Goal: Task Accomplishment & Management: Use online tool/utility

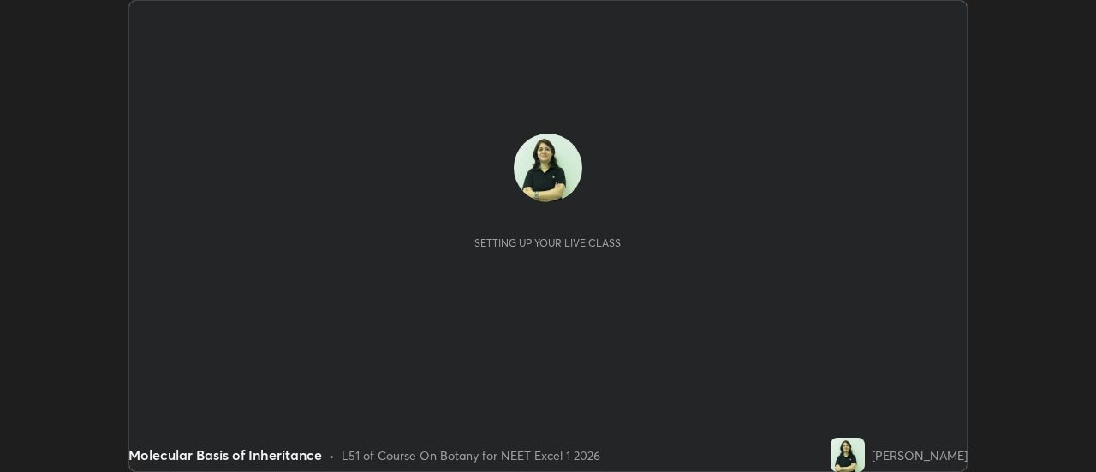
scroll to position [472, 1095]
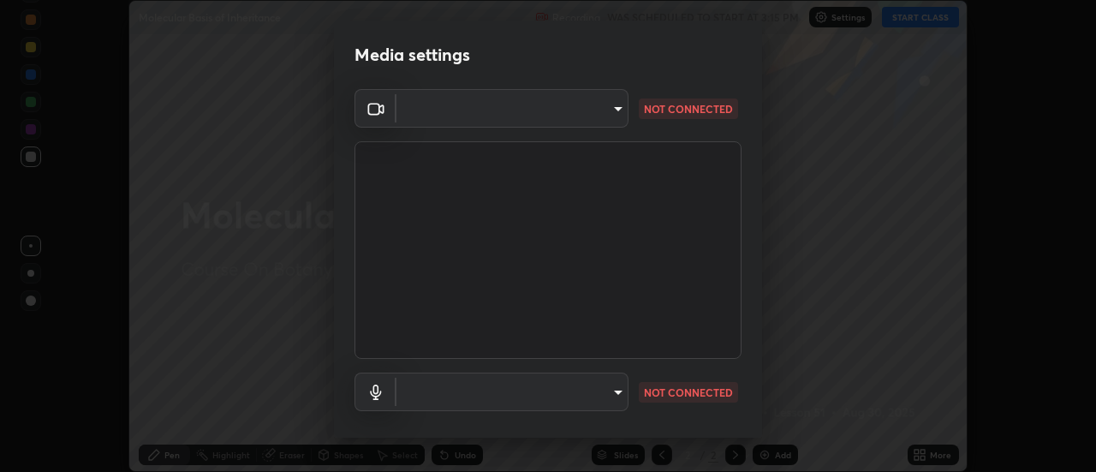
type input "fdf0122543ae5d46c2f8875dbcba14bf7011b669d8ae203f8d69d65b20255b81"
type input "e09ee293b8d7b6399543e153473595aa84b2e46297280bd78a06ea9519f50913"
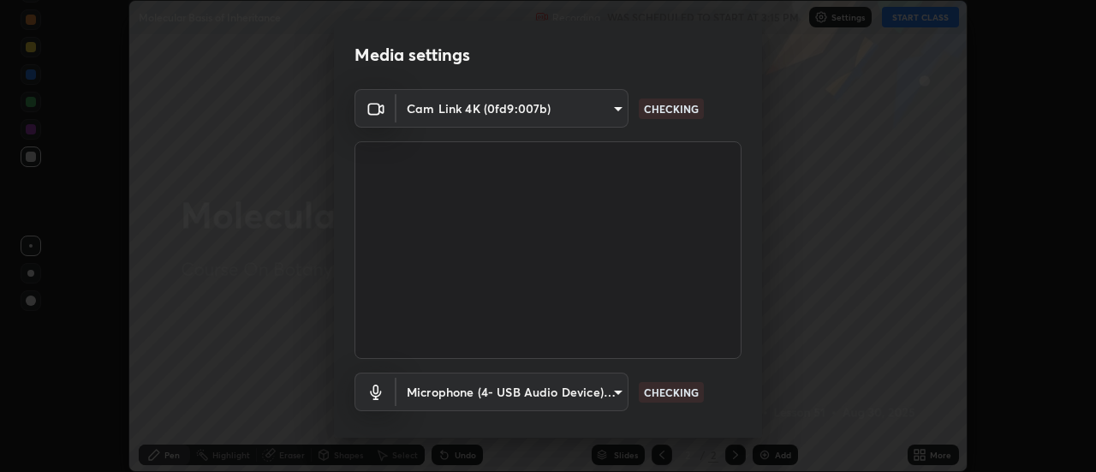
scroll to position [90, 0]
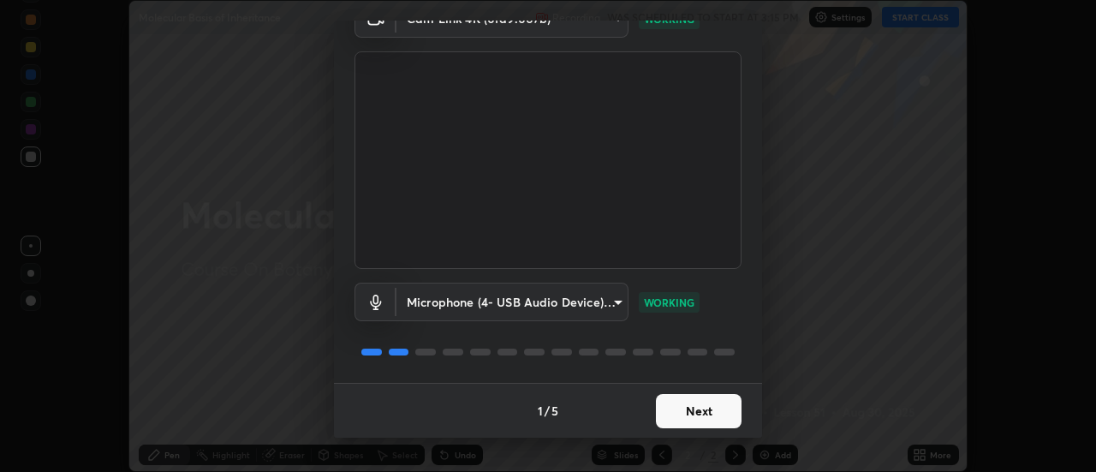
click at [686, 412] on button "Next" at bounding box center [699, 411] width 86 height 34
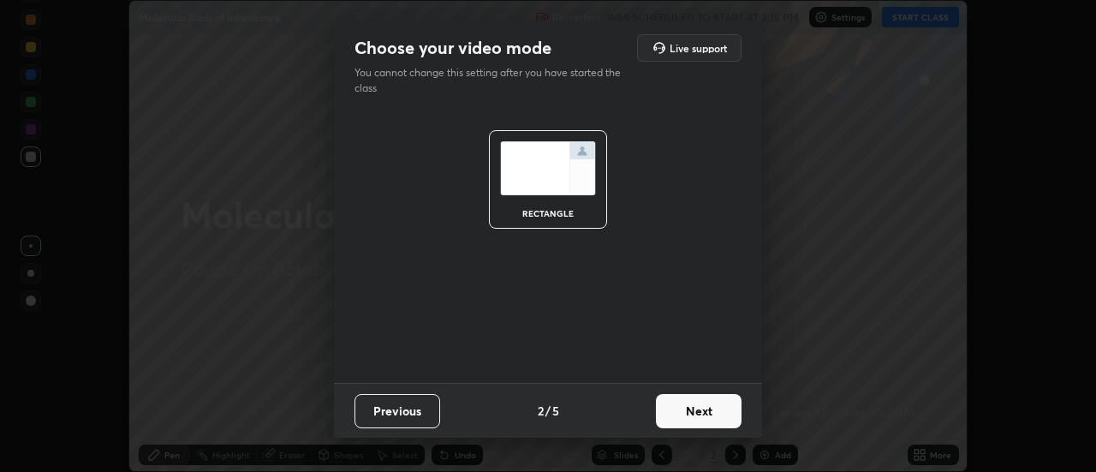
scroll to position [0, 0]
click at [689, 411] on button "Next" at bounding box center [699, 411] width 86 height 34
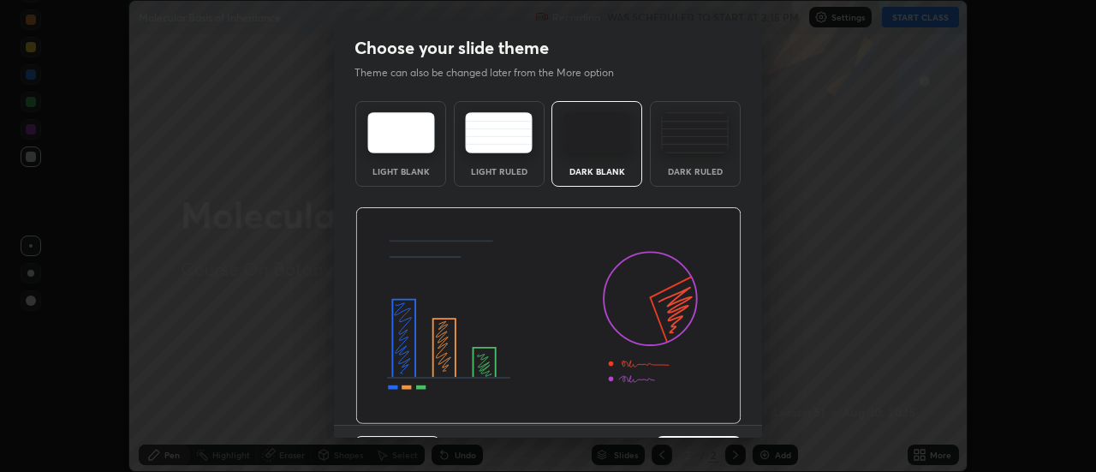
click at [693, 413] on img at bounding box center [548, 315] width 386 height 217
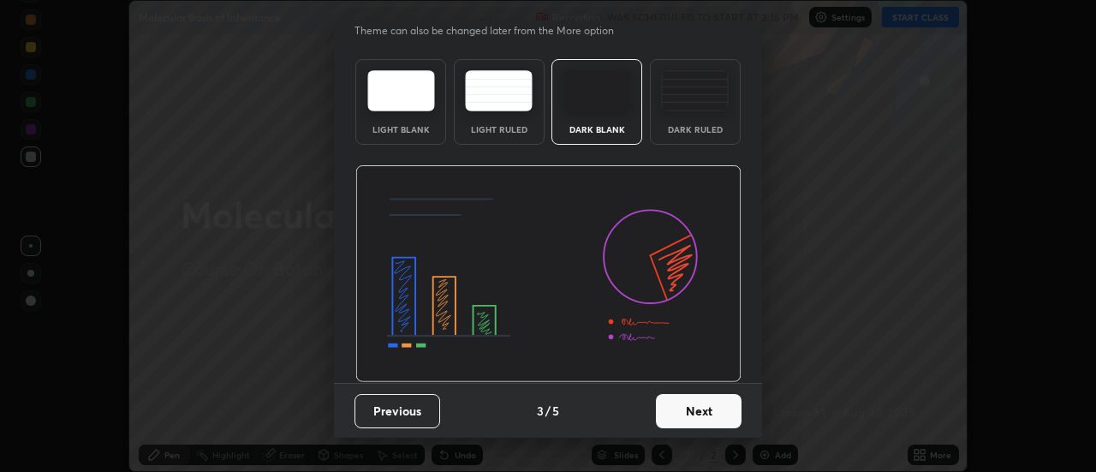
click at [693, 414] on button "Next" at bounding box center [699, 411] width 86 height 34
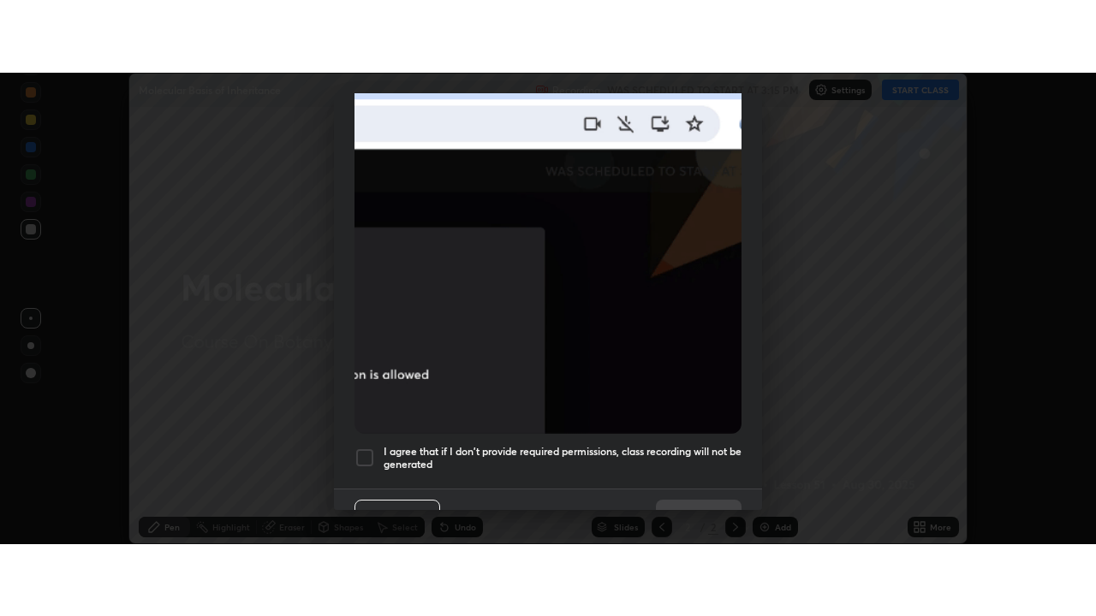
scroll to position [439, 0]
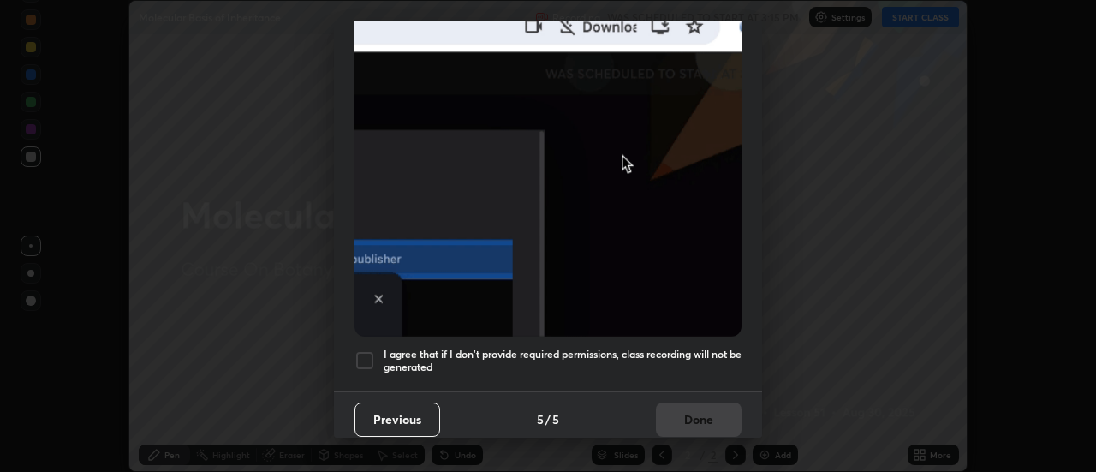
click at [375, 354] on div "I agree that if I don't provide required permissions, class recording will not …" at bounding box center [547, 360] width 387 height 21
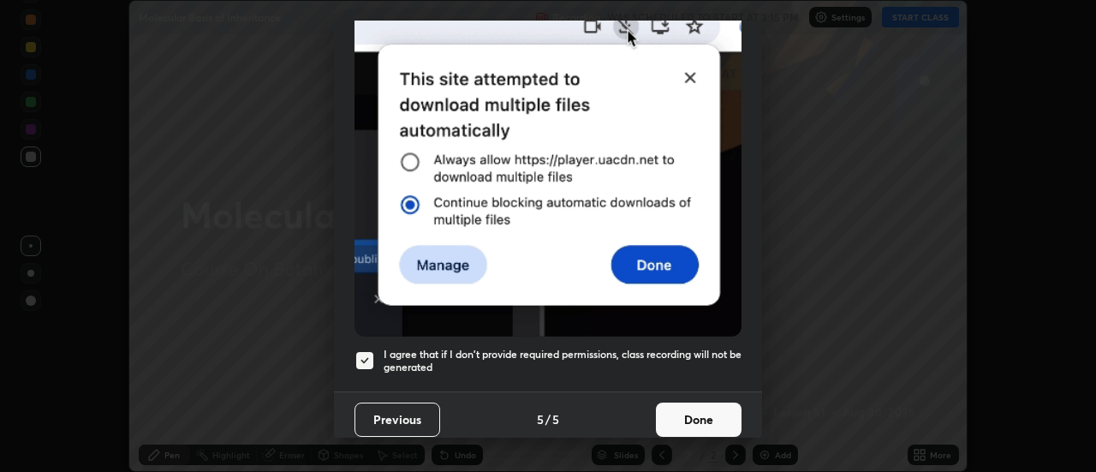
click at [698, 410] on button "Done" at bounding box center [699, 419] width 86 height 34
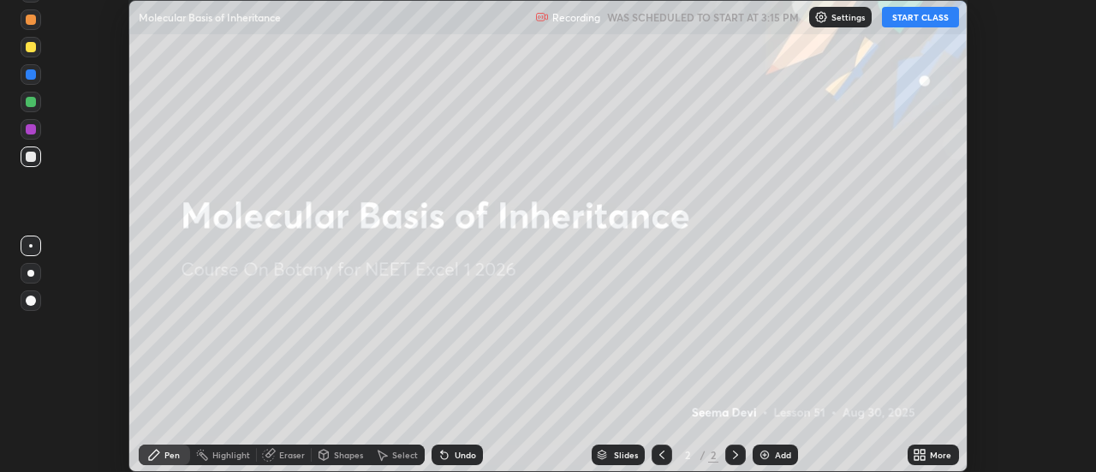
click at [930, 16] on button "START CLASS" at bounding box center [920, 17] width 77 height 21
click at [935, 459] on div "More" at bounding box center [940, 454] width 21 height 9
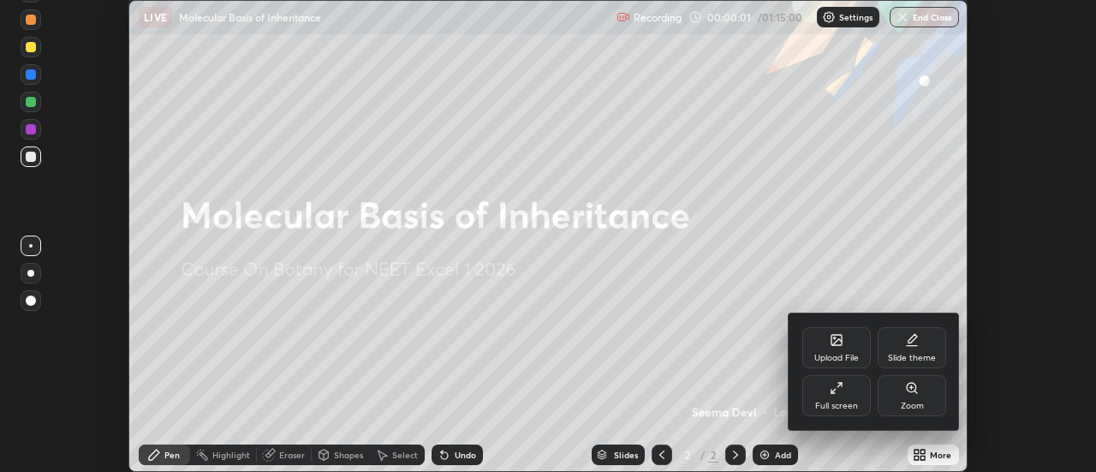
click at [849, 402] on div "Full screen" at bounding box center [836, 405] width 43 height 9
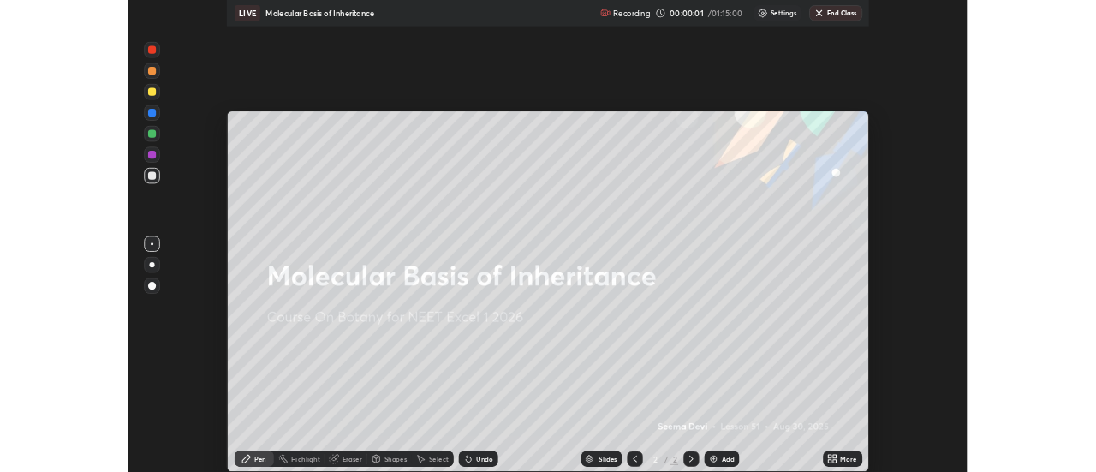
scroll to position [616, 1096]
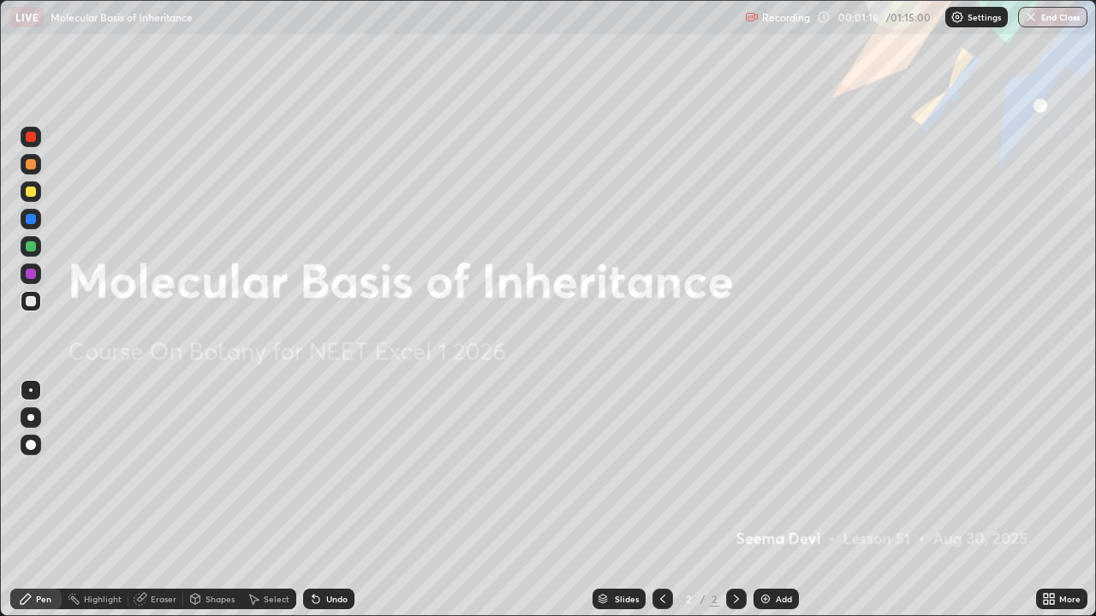
click at [782, 471] on div "Add" at bounding box center [784, 599] width 16 height 9
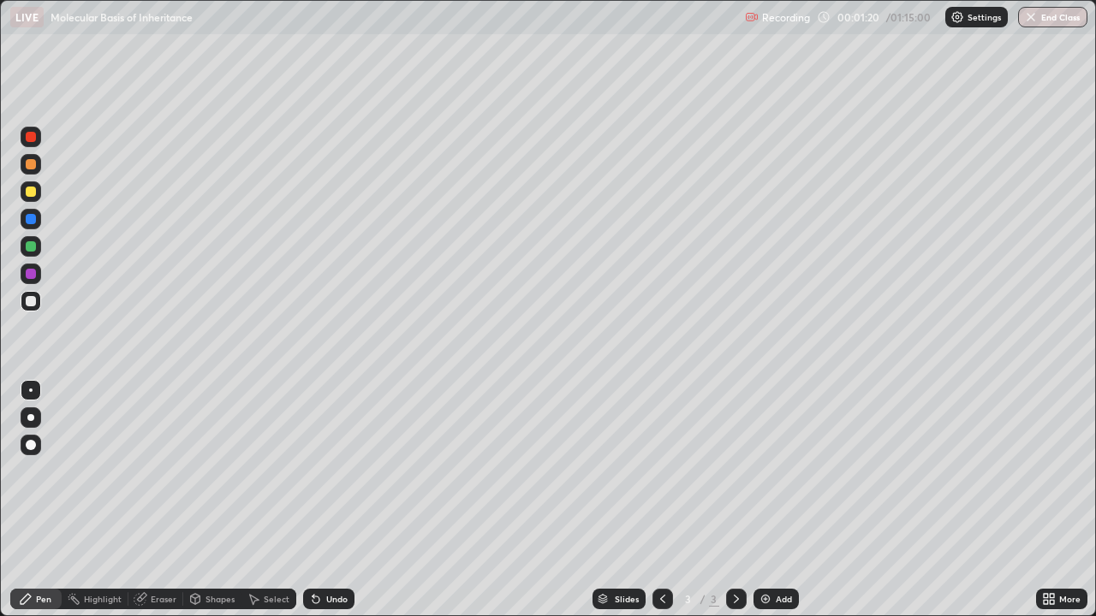
click at [31, 418] on div at bounding box center [30, 417] width 7 height 7
click at [31, 193] on div at bounding box center [31, 192] width 10 height 10
click at [160, 471] on div "Eraser" at bounding box center [164, 599] width 26 height 9
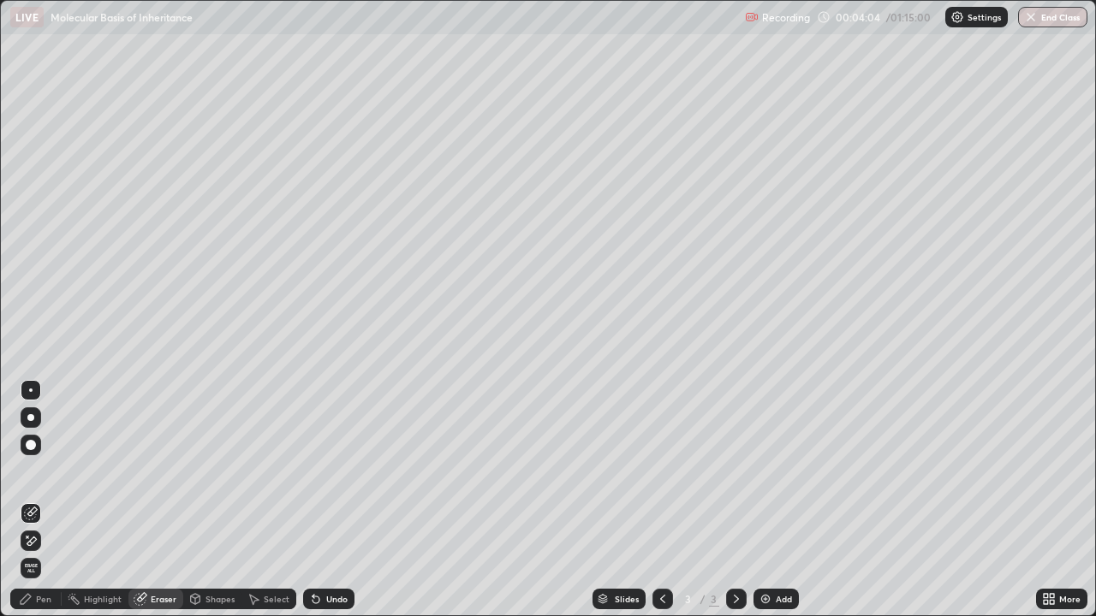
click at [39, 471] on div "Pen" at bounding box center [43, 599] width 15 height 9
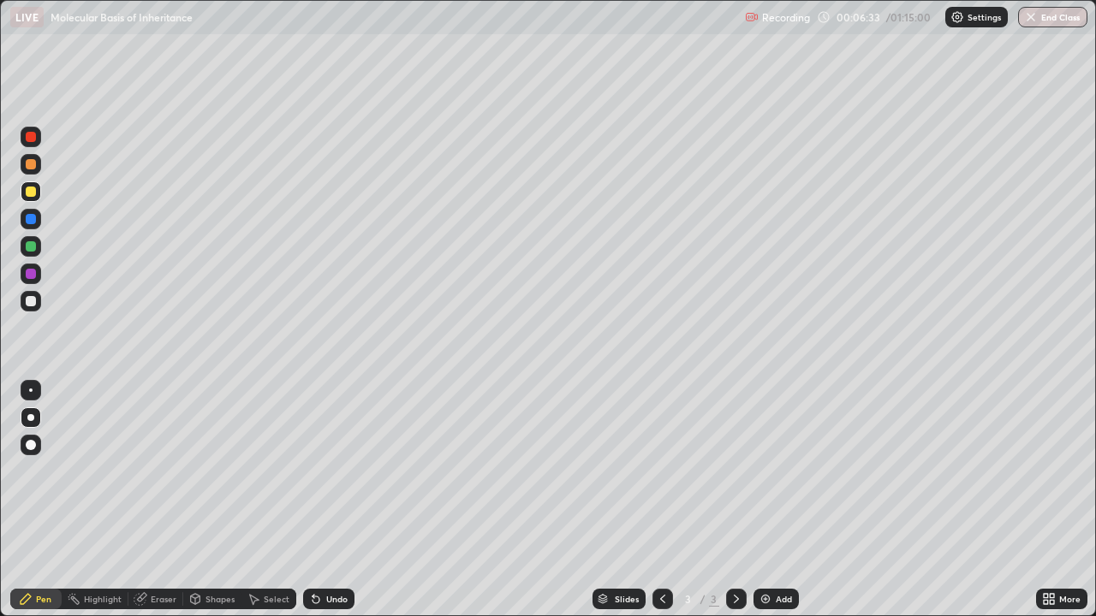
click at [771, 471] on div "Add" at bounding box center [775, 599] width 45 height 21
click at [330, 471] on div "Undo" at bounding box center [336, 599] width 21 height 9
click at [31, 272] on div at bounding box center [31, 274] width 10 height 10
click at [33, 250] on div at bounding box center [31, 246] width 10 height 10
click at [34, 304] on div at bounding box center [31, 301] width 10 height 10
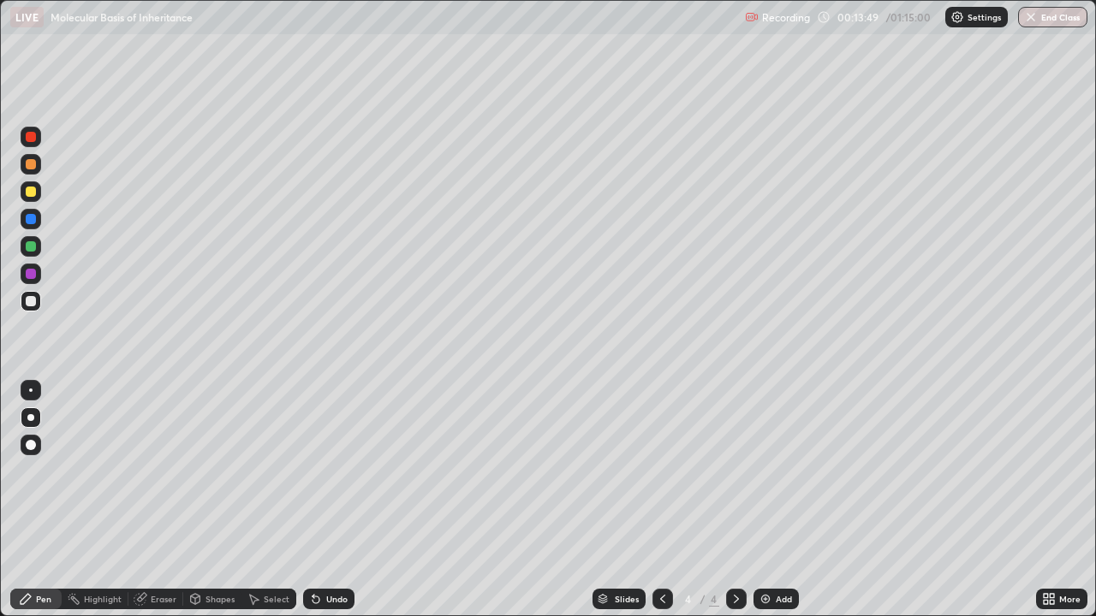
click at [32, 193] on div at bounding box center [31, 192] width 10 height 10
click at [31, 306] on div at bounding box center [31, 301] width 10 height 10
click at [31, 276] on div at bounding box center [31, 274] width 10 height 10
click at [31, 302] on div at bounding box center [31, 301] width 10 height 10
click at [29, 193] on div at bounding box center [31, 192] width 10 height 10
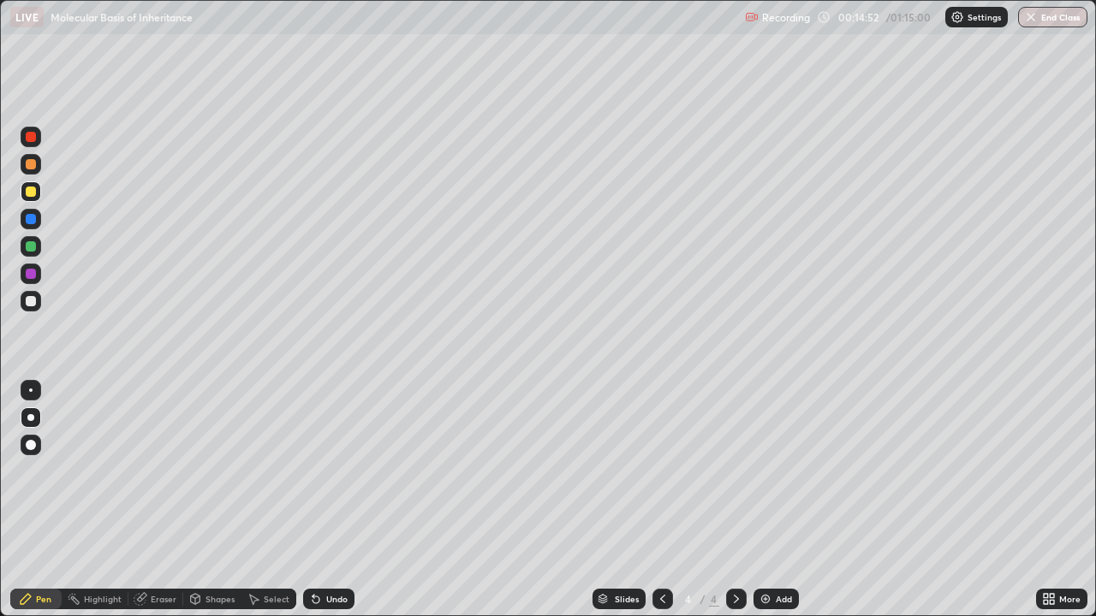
click at [29, 278] on div at bounding box center [31, 274] width 10 height 10
click at [30, 198] on div at bounding box center [31, 191] width 21 height 21
click at [330, 471] on div "Undo" at bounding box center [336, 599] width 21 height 9
click at [33, 302] on div at bounding box center [31, 301] width 10 height 10
click at [35, 196] on div at bounding box center [31, 191] width 21 height 21
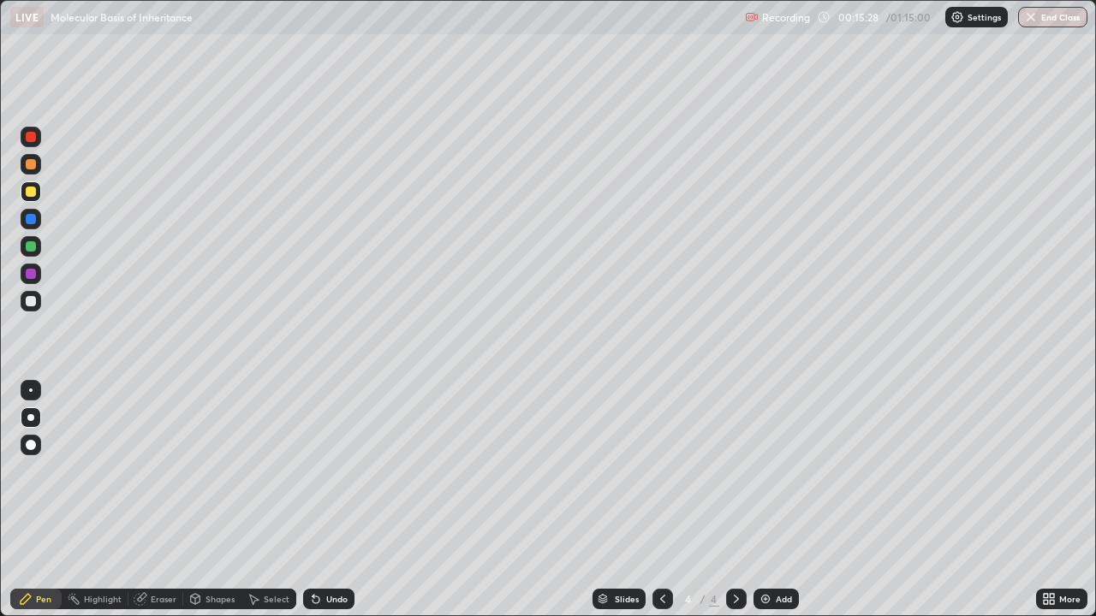
click at [29, 303] on div at bounding box center [31, 301] width 10 height 10
click at [779, 471] on div "Add" at bounding box center [775, 599] width 45 height 21
click at [31, 193] on div at bounding box center [31, 192] width 10 height 10
click at [33, 225] on div at bounding box center [31, 219] width 21 height 21
click at [31, 247] on div at bounding box center [31, 246] width 10 height 10
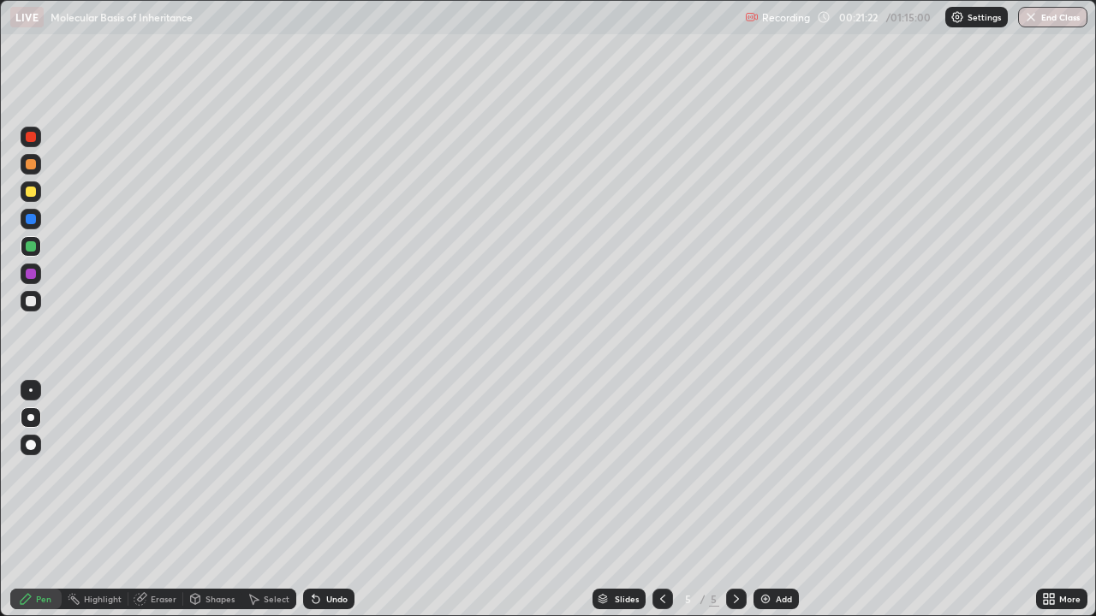
click at [38, 310] on div at bounding box center [31, 301] width 21 height 21
click at [28, 248] on div at bounding box center [31, 246] width 10 height 10
click at [32, 298] on div at bounding box center [31, 301] width 10 height 10
click at [31, 248] on div at bounding box center [31, 246] width 10 height 10
click at [27, 310] on div at bounding box center [31, 301] width 21 height 21
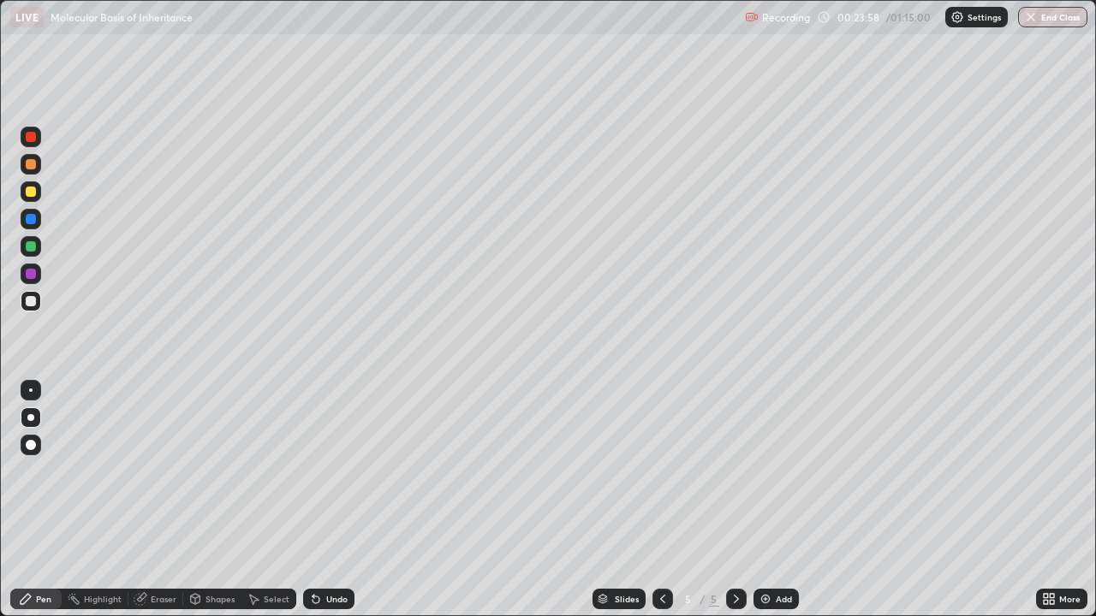
click at [29, 193] on div at bounding box center [31, 192] width 10 height 10
click at [157, 471] on div "Eraser" at bounding box center [164, 599] width 26 height 9
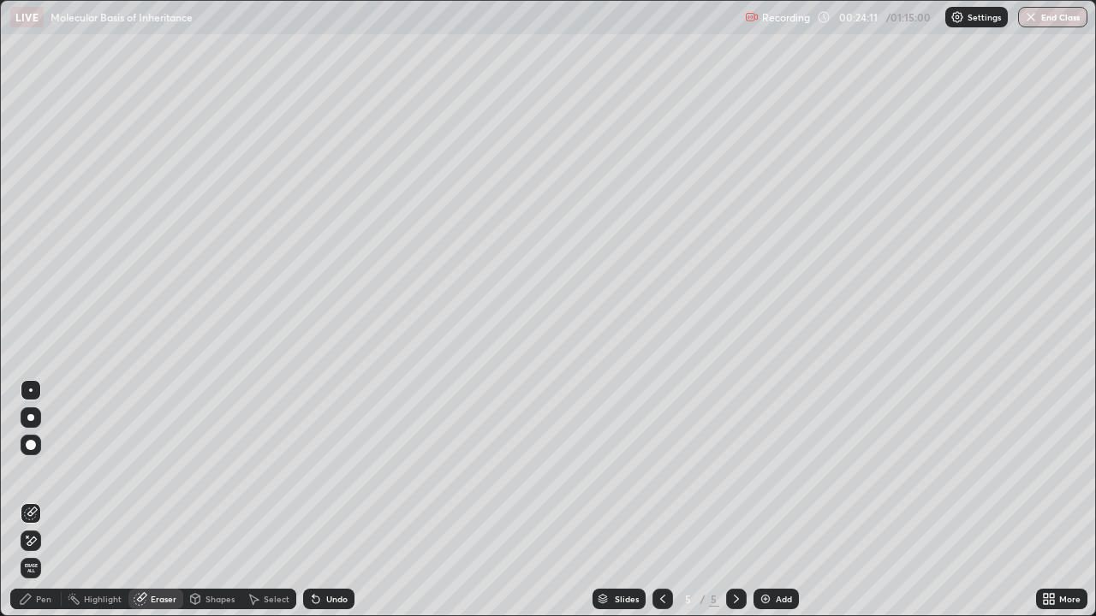
click at [39, 471] on div "Pen" at bounding box center [43, 599] width 15 height 9
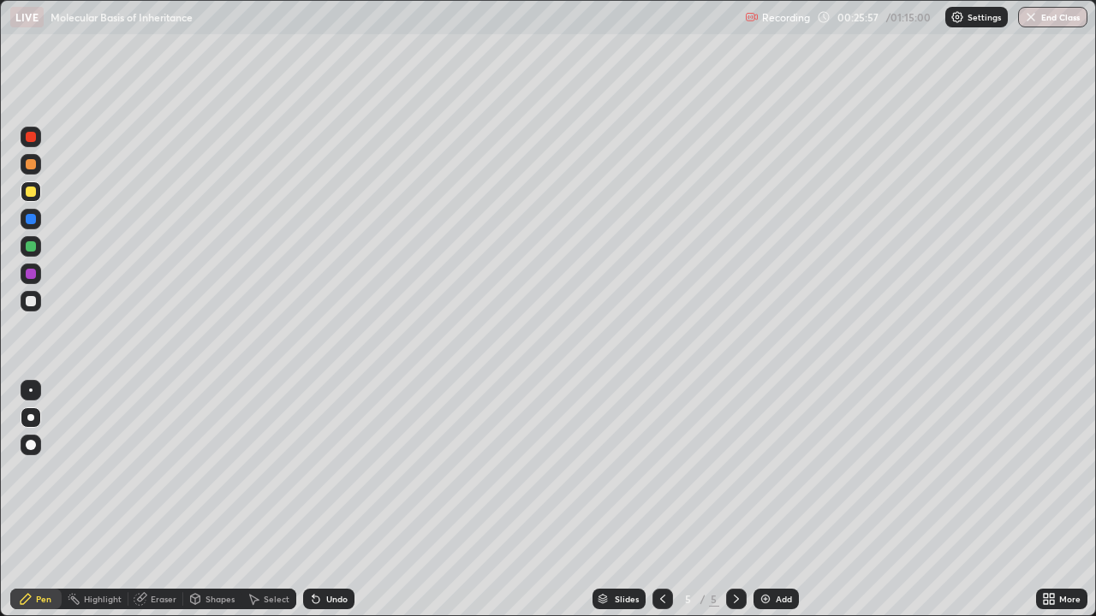
click at [33, 274] on div at bounding box center [31, 274] width 10 height 10
click at [32, 301] on div at bounding box center [31, 301] width 10 height 10
click at [32, 219] on div at bounding box center [31, 219] width 10 height 10
click at [330, 471] on div "Undo" at bounding box center [336, 599] width 21 height 9
click at [326, 471] on div "Undo" at bounding box center [336, 599] width 21 height 9
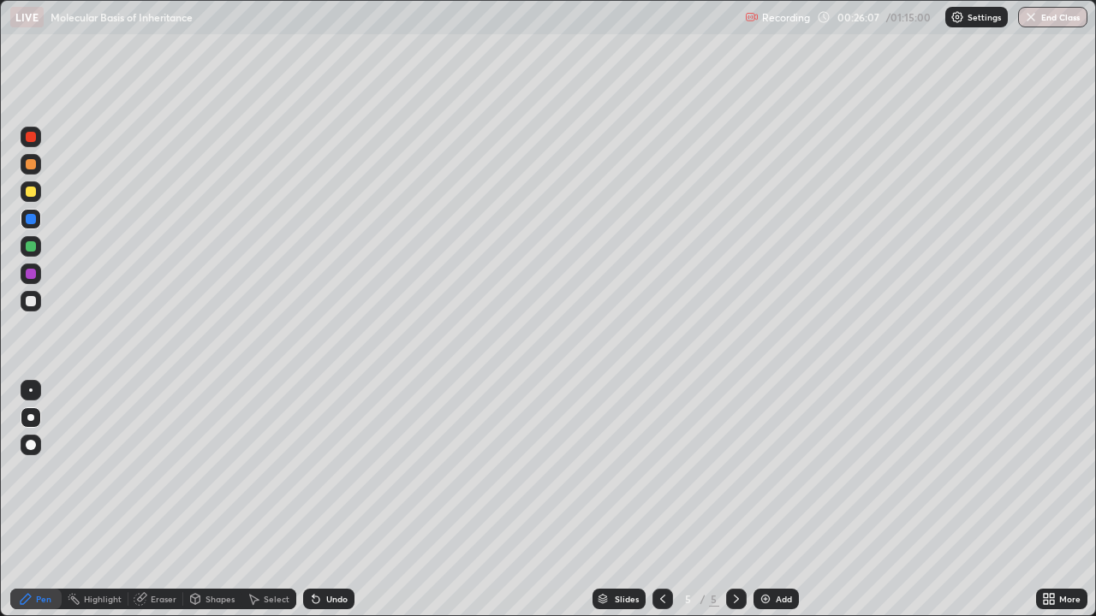
click at [324, 471] on div "Undo" at bounding box center [328, 599] width 51 height 21
click at [156, 471] on div "Eraser" at bounding box center [164, 599] width 26 height 9
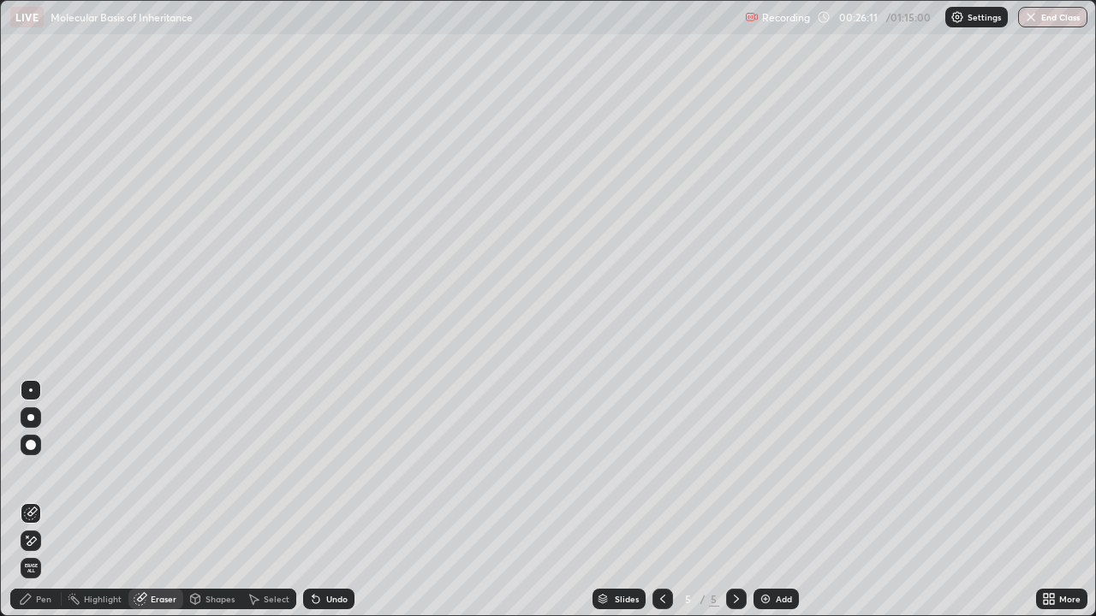
click at [34, 471] on div "Pen" at bounding box center [35, 599] width 51 height 21
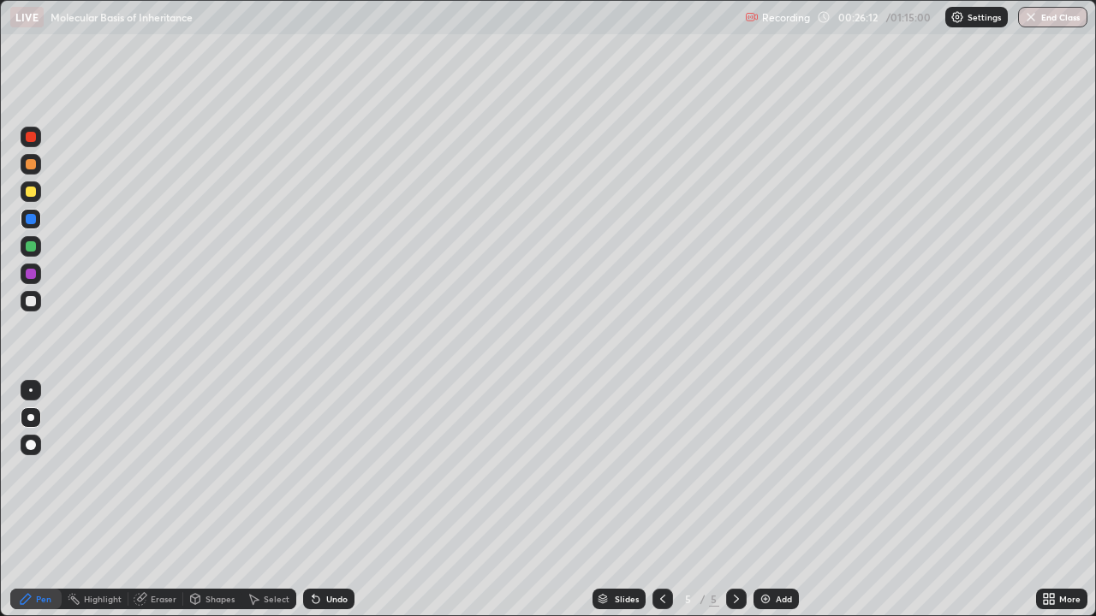
click at [32, 218] on div at bounding box center [31, 219] width 10 height 10
click at [35, 303] on div at bounding box center [31, 301] width 10 height 10
click at [38, 200] on div at bounding box center [31, 191] width 21 height 21
click at [786, 471] on div "Add" at bounding box center [775, 599] width 45 height 21
click at [28, 305] on div at bounding box center [31, 301] width 10 height 10
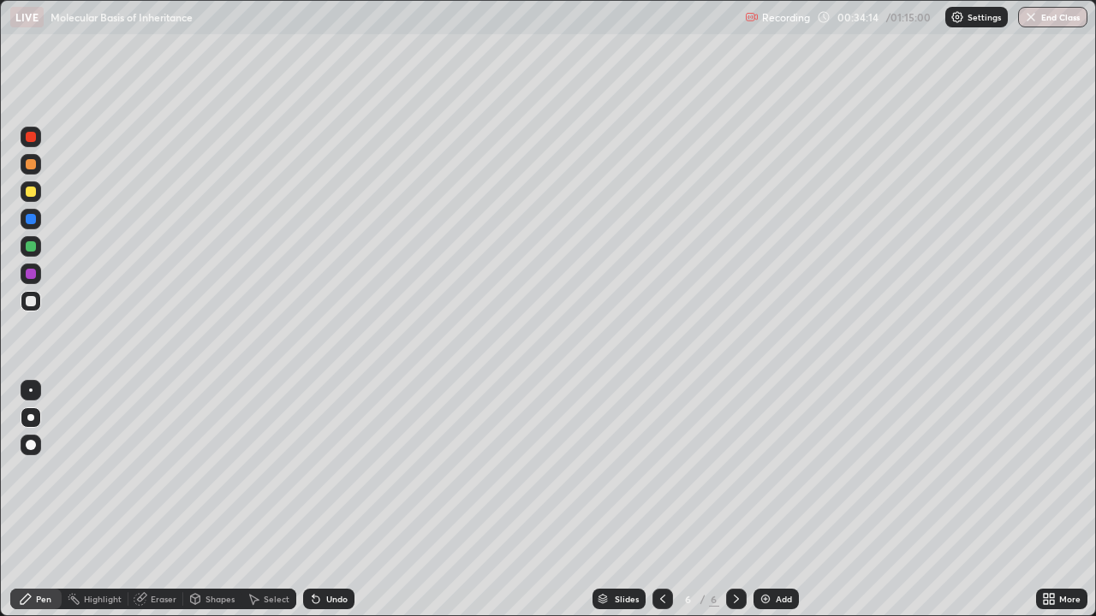
click at [326, 471] on div "Undo" at bounding box center [336, 599] width 21 height 9
click at [336, 471] on div "Undo" at bounding box center [336, 599] width 21 height 9
click at [33, 199] on div at bounding box center [31, 191] width 21 height 21
click at [31, 193] on div at bounding box center [31, 192] width 10 height 10
click at [37, 246] on div at bounding box center [31, 246] width 21 height 21
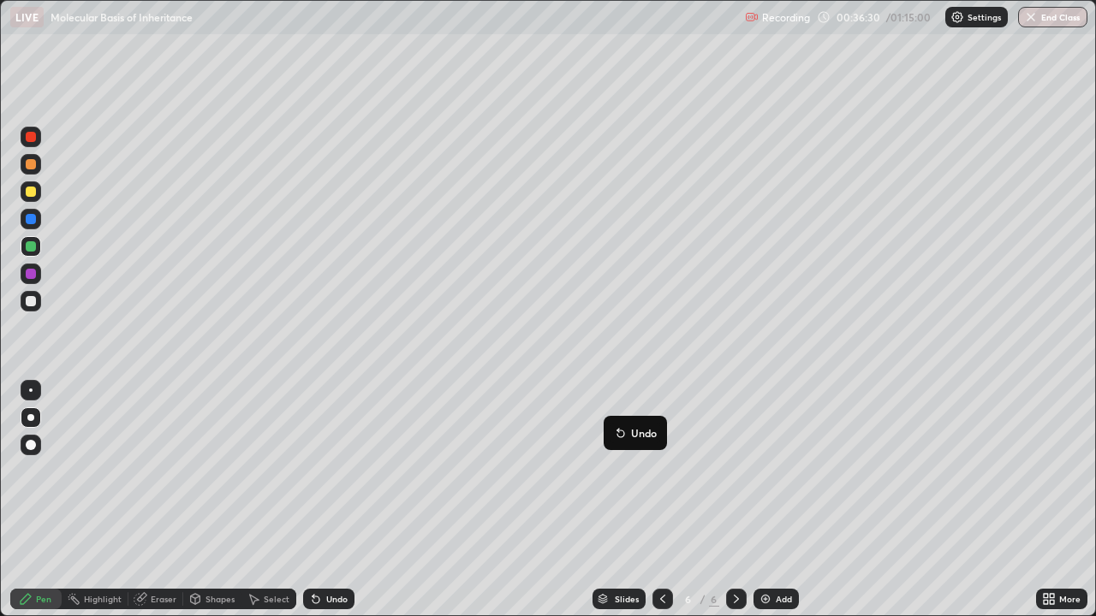
click at [338, 471] on div "Undo" at bounding box center [328, 599] width 51 height 21
click at [340, 471] on div "Undo" at bounding box center [328, 599] width 51 height 21
click at [331, 471] on div "Undo" at bounding box center [328, 599] width 51 height 21
click at [332, 471] on div "Undo" at bounding box center [336, 599] width 21 height 9
click at [336, 471] on div "Undo" at bounding box center [336, 599] width 21 height 9
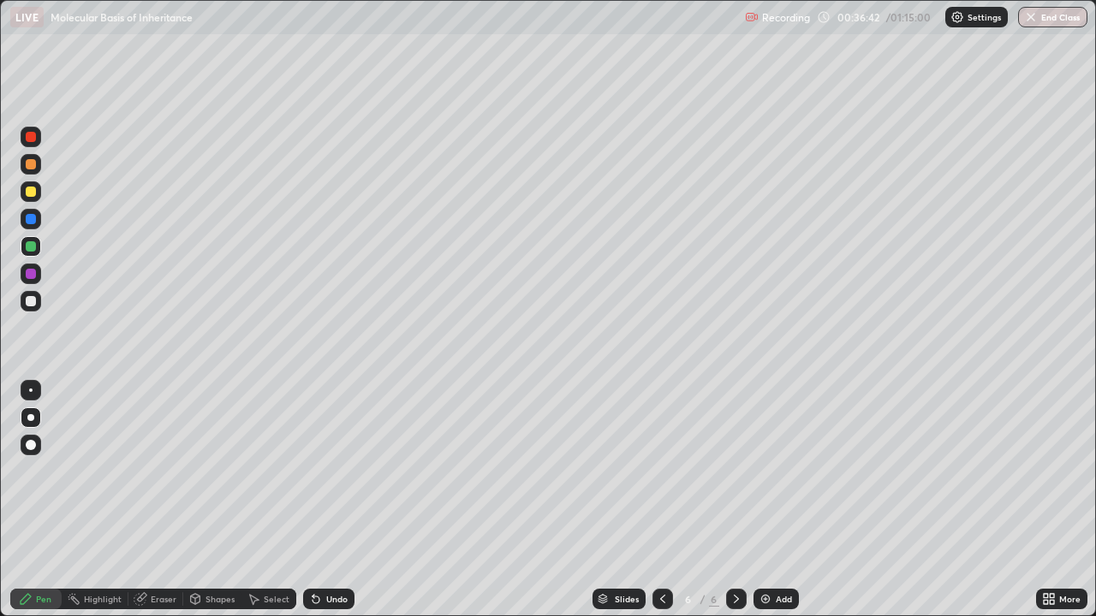
click at [331, 471] on div "Undo" at bounding box center [336, 599] width 21 height 9
click at [332, 471] on div "Undo" at bounding box center [336, 599] width 21 height 9
click at [333, 471] on div "Undo" at bounding box center [328, 599] width 51 height 21
click at [776, 471] on div "Add" at bounding box center [784, 599] width 16 height 9
click at [33, 195] on div at bounding box center [31, 192] width 10 height 10
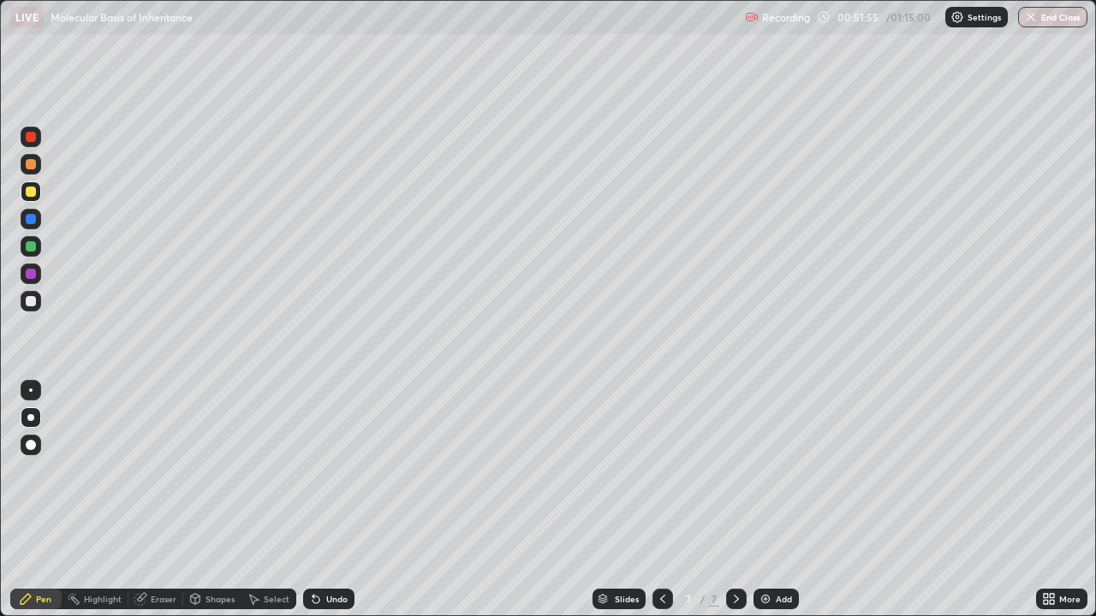
click at [782, 471] on div "Add" at bounding box center [784, 599] width 16 height 9
click at [33, 300] on div at bounding box center [31, 301] width 10 height 10
click at [35, 302] on div at bounding box center [31, 301] width 10 height 10
click at [30, 194] on div at bounding box center [31, 192] width 10 height 10
click at [31, 275] on div at bounding box center [31, 274] width 10 height 10
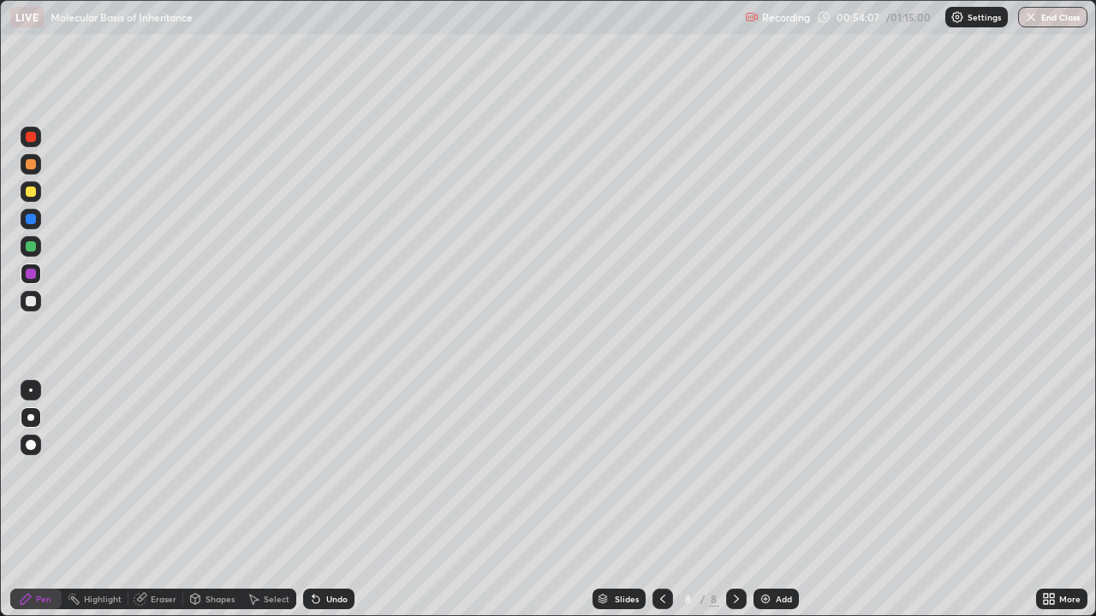
click at [33, 195] on div at bounding box center [31, 192] width 10 height 10
click at [33, 251] on div at bounding box center [31, 246] width 10 height 10
click at [29, 225] on div at bounding box center [31, 219] width 21 height 21
click at [32, 247] on div at bounding box center [31, 246] width 10 height 10
click at [28, 222] on div at bounding box center [31, 219] width 10 height 10
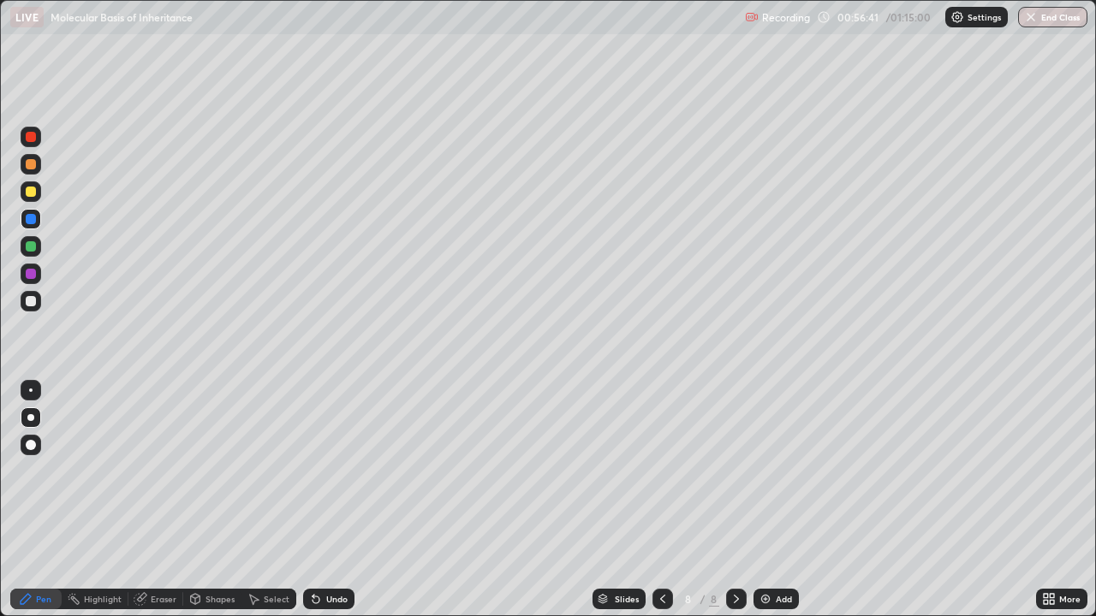
click at [33, 248] on div at bounding box center [31, 246] width 10 height 10
click at [29, 275] on div at bounding box center [31, 274] width 10 height 10
click at [158, 471] on div "Eraser" at bounding box center [164, 599] width 26 height 9
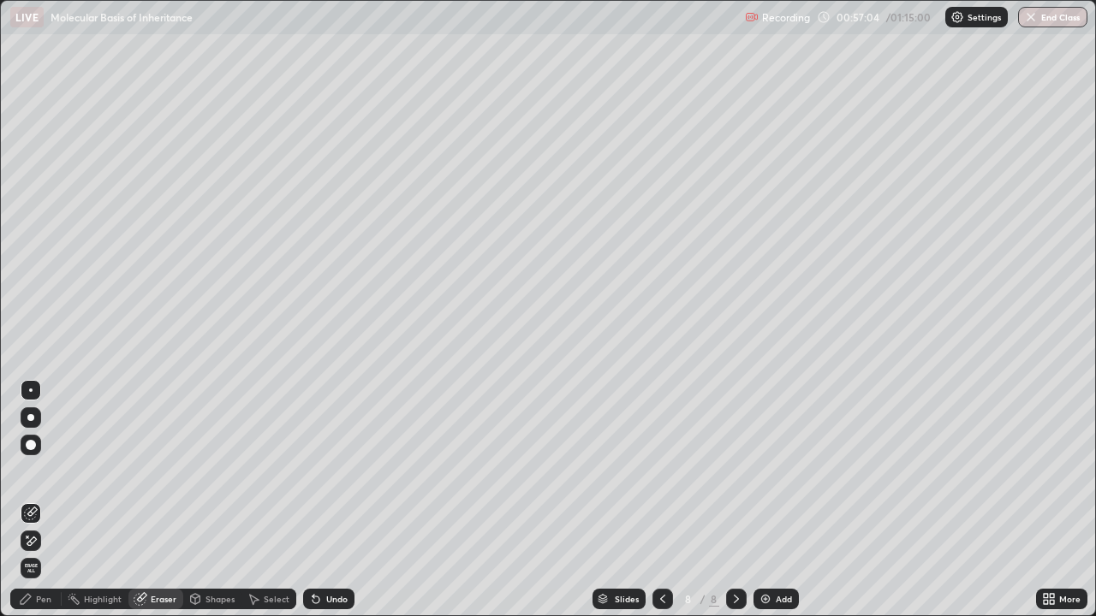
click at [34, 471] on div "Pen" at bounding box center [35, 599] width 51 height 21
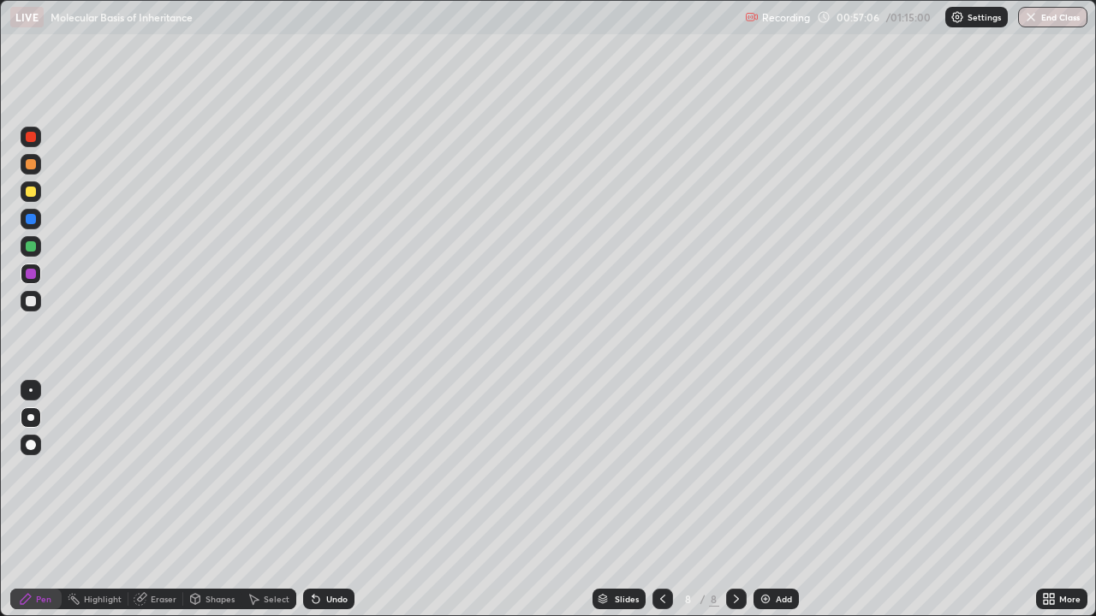
click at [39, 471] on div "Pen" at bounding box center [43, 599] width 15 height 9
click at [158, 471] on div "Eraser" at bounding box center [164, 599] width 26 height 9
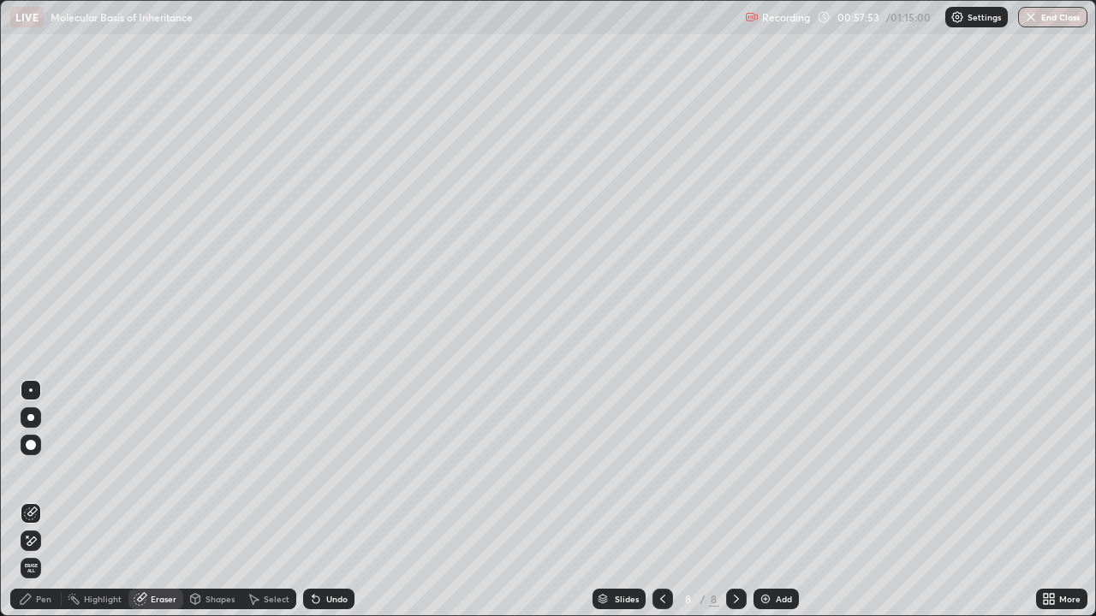
click at [33, 471] on div "Pen" at bounding box center [35, 599] width 51 height 21
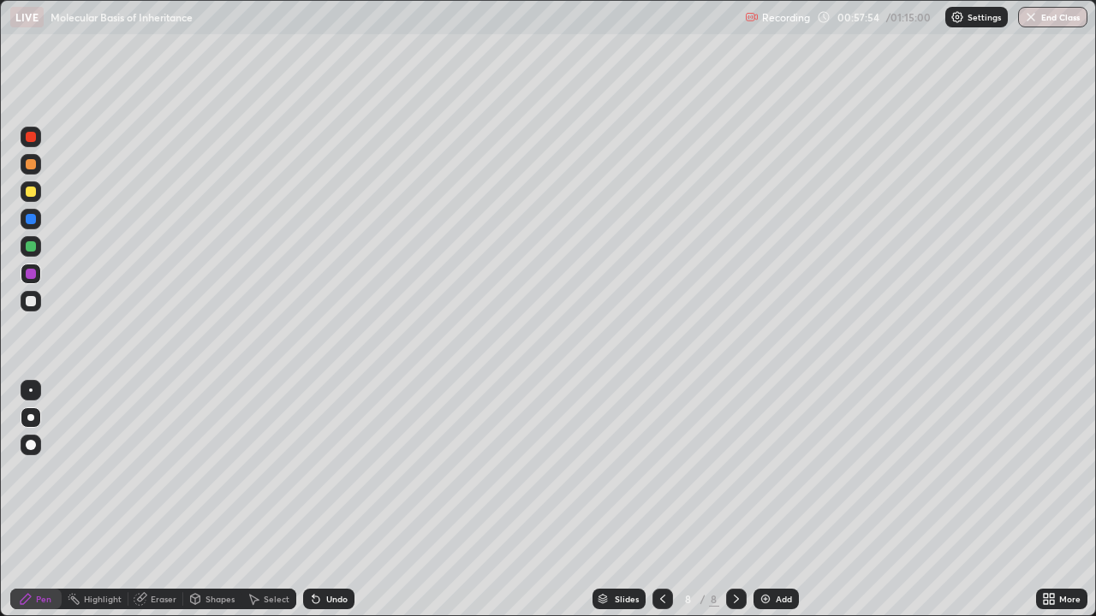
click at [28, 302] on div at bounding box center [31, 301] width 10 height 10
click at [329, 471] on div "Undo" at bounding box center [336, 599] width 21 height 9
click at [29, 199] on div at bounding box center [31, 191] width 21 height 21
click at [776, 471] on div "Add" at bounding box center [784, 599] width 16 height 9
click at [31, 301] on div at bounding box center [31, 301] width 10 height 10
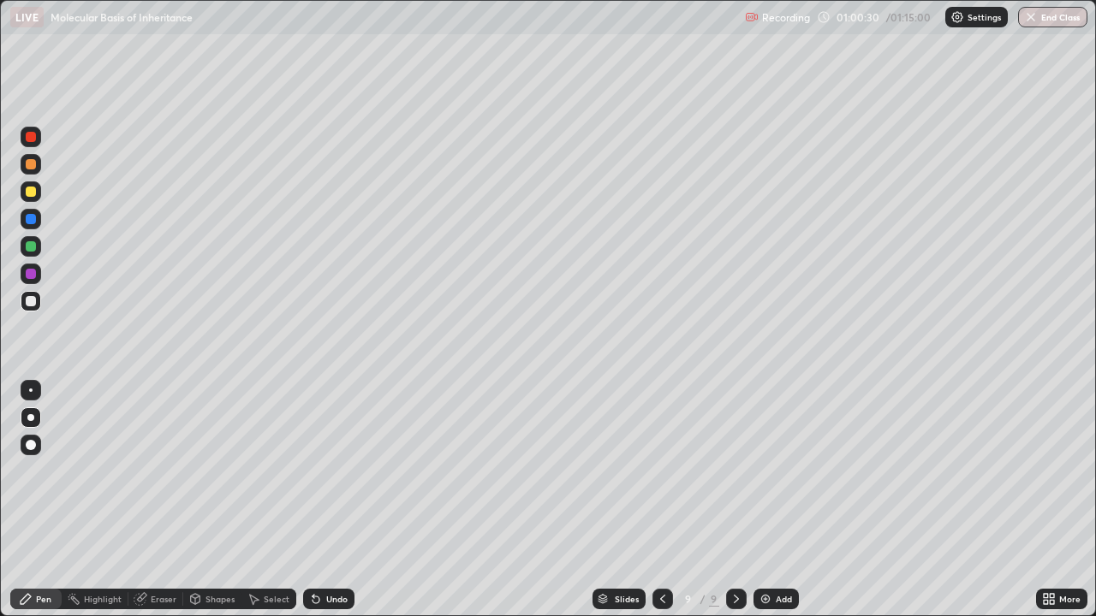
click at [33, 221] on div at bounding box center [31, 219] width 10 height 10
click at [33, 298] on div at bounding box center [31, 301] width 10 height 10
click at [32, 192] on div at bounding box center [31, 192] width 10 height 10
click at [782, 471] on div "Add" at bounding box center [784, 599] width 16 height 9
click at [1055, 22] on button "End Class" at bounding box center [1052, 17] width 69 height 21
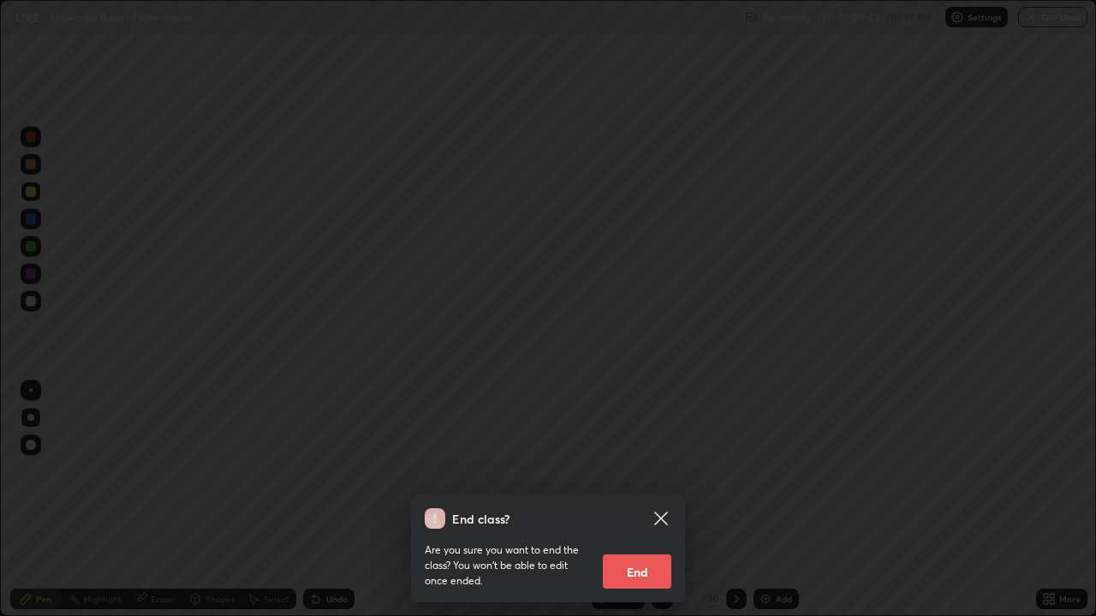
click at [633, 471] on button "End" at bounding box center [637, 572] width 68 height 34
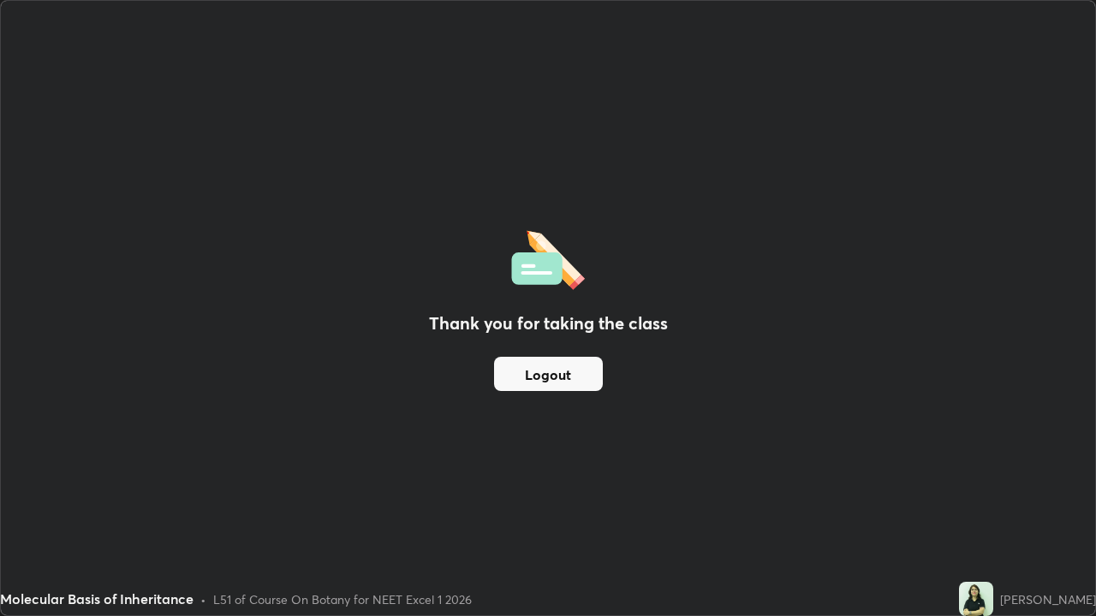
click at [555, 381] on button "Logout" at bounding box center [548, 374] width 109 height 34
click at [555, 373] on button "Logout" at bounding box center [548, 374] width 109 height 34
click at [548, 372] on button "Logout" at bounding box center [548, 374] width 109 height 34
click at [556, 375] on button "Logout" at bounding box center [548, 374] width 109 height 34
click at [514, 373] on button "Logout" at bounding box center [548, 374] width 109 height 34
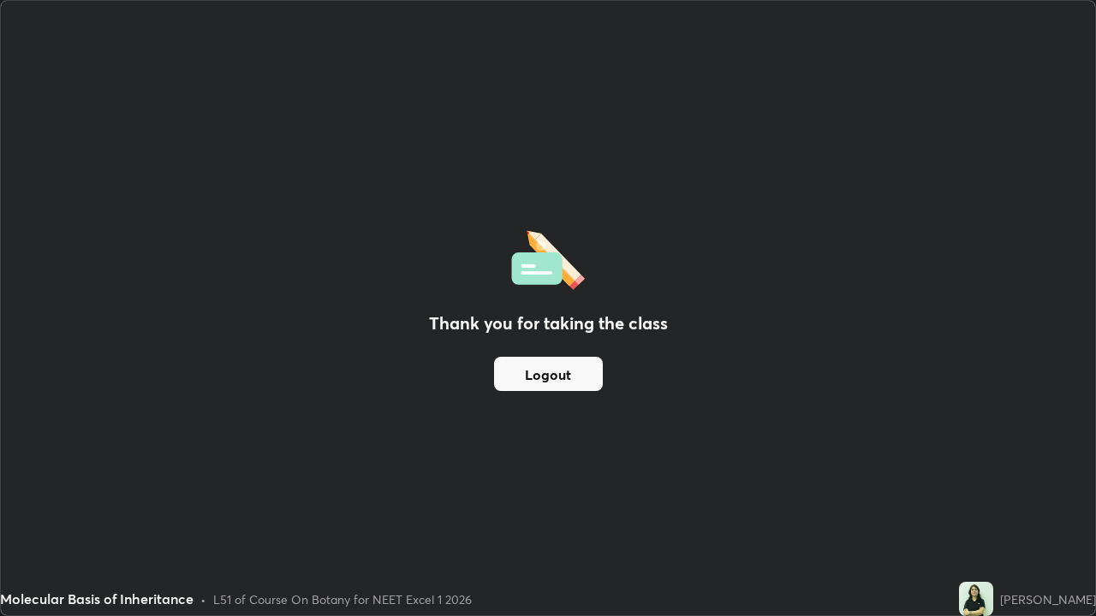
click at [527, 373] on button "Logout" at bounding box center [548, 374] width 109 height 34
click at [529, 379] on button "Logout" at bounding box center [548, 374] width 109 height 34
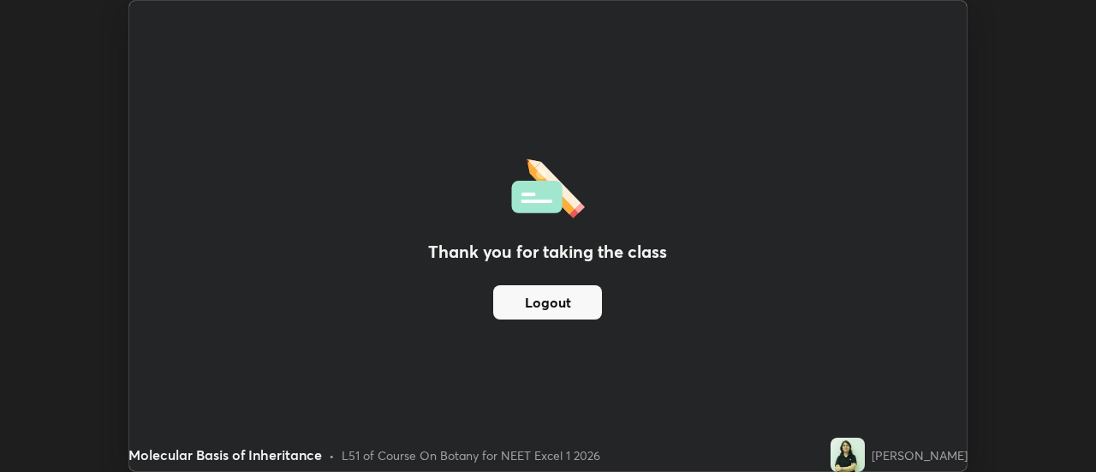
scroll to position [85129, 84505]
